Goal: Task Accomplishment & Management: Use online tool/utility

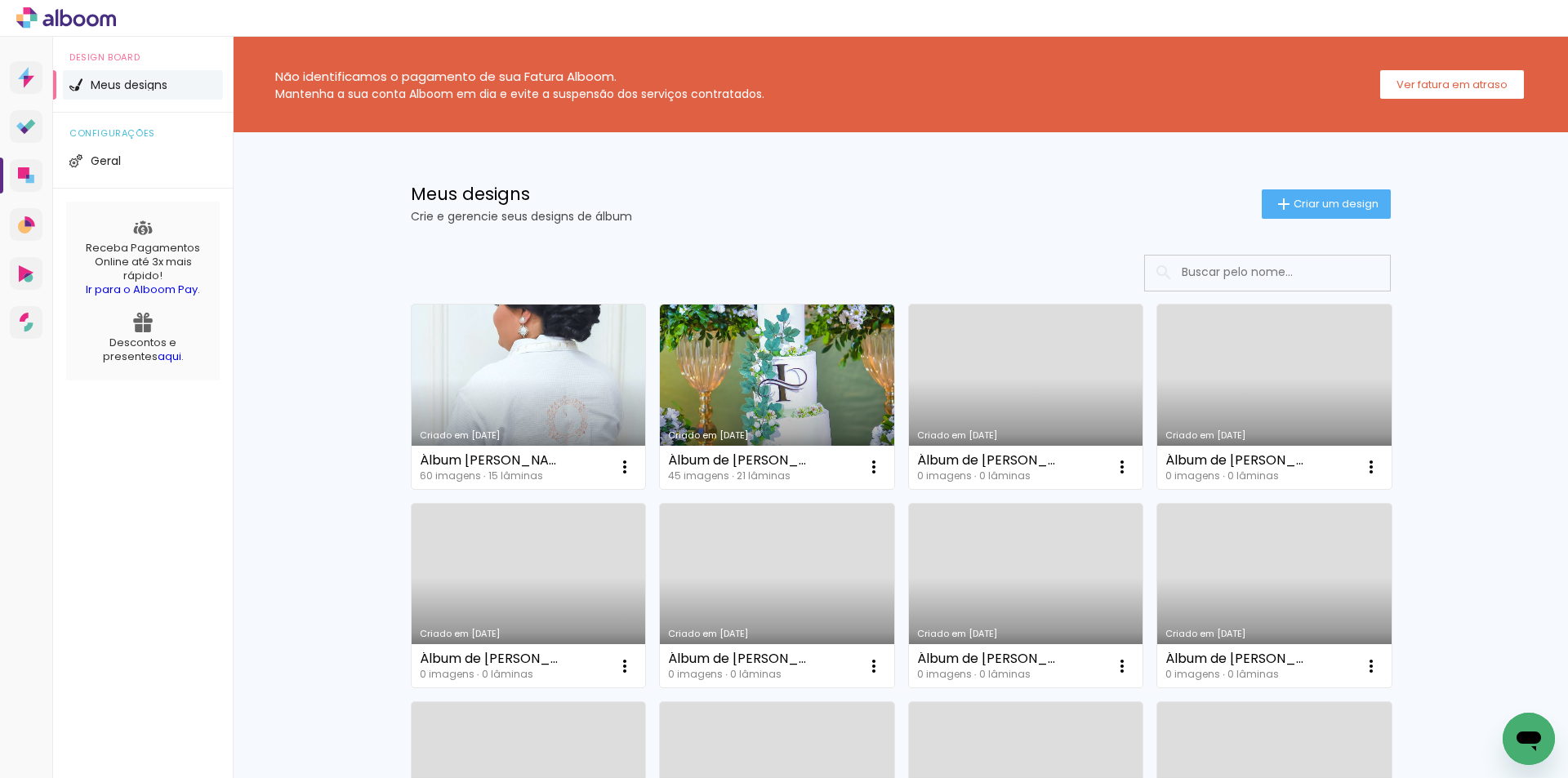
click at [488, 380] on link "Criado em [DATE]" at bounding box center [529, 397] width 234 height 184
